Goal: Task Accomplishment & Management: Use online tool/utility

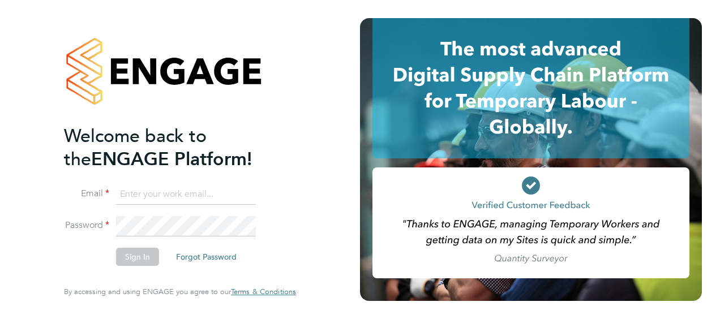
type input "[PERSON_NAME][EMAIL_ADDRESS][PERSON_NAME][DOMAIN_NAME]"
click at [131, 259] on button "Sign In" at bounding box center [137, 257] width 43 height 18
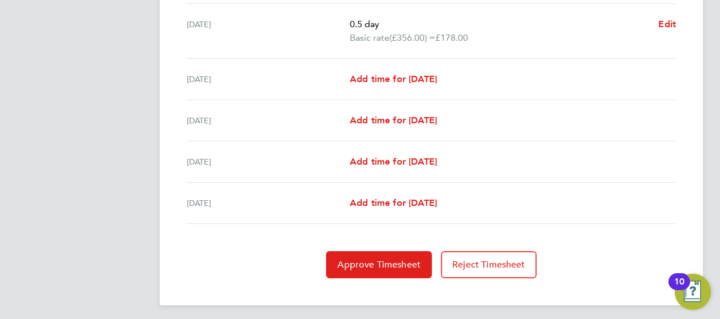
scroll to position [478, 0]
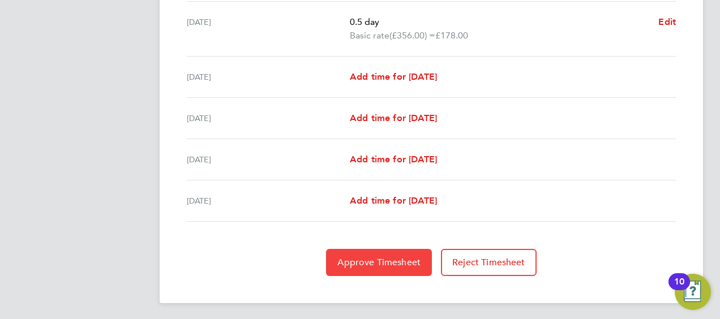
click at [382, 253] on button "Approve Timesheet" at bounding box center [379, 262] width 106 height 27
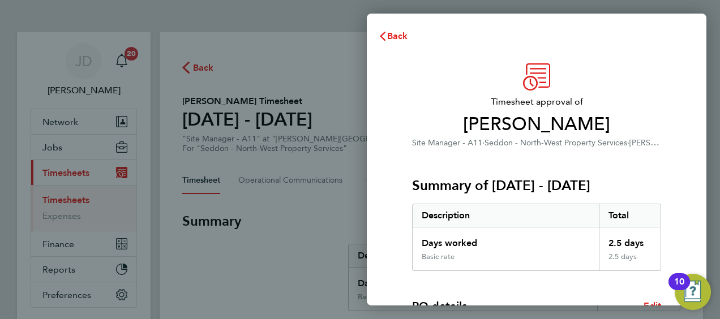
click at [446, 87] on div "Timesheet approval of [PERSON_NAME] Site Manager - A11 · Seddon - North-West Pr…" at bounding box center [536, 106] width 249 height 86
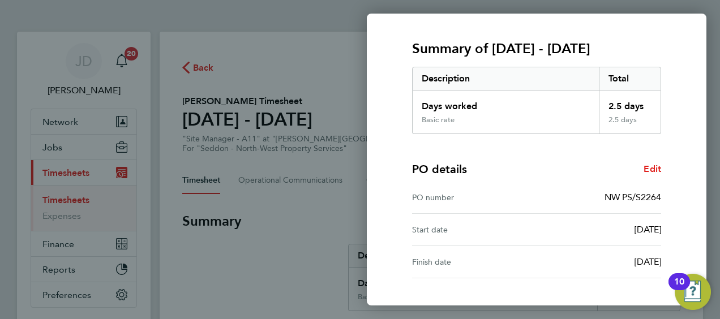
scroll to position [222, 0]
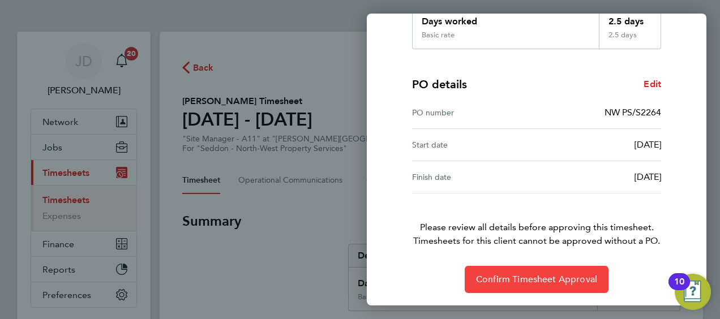
click at [562, 277] on span "Confirm Timesheet Approval" at bounding box center [536, 279] width 121 height 11
